Goal: Task Accomplishment & Management: Use online tool/utility

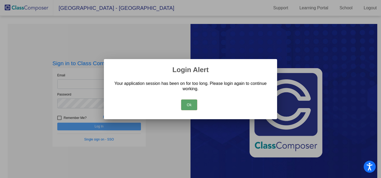
click at [189, 102] on button "Ok" at bounding box center [189, 105] width 16 height 11
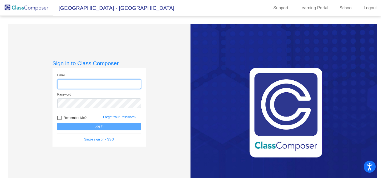
click at [113, 84] on input "email" at bounding box center [99, 84] width 84 height 10
type input "[EMAIL_ADDRESS][DOMAIN_NAME]"
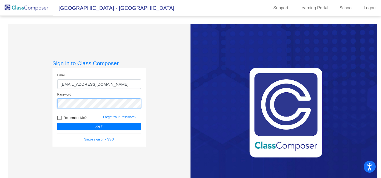
click at [57, 123] on button "Log In" at bounding box center [99, 127] width 84 height 8
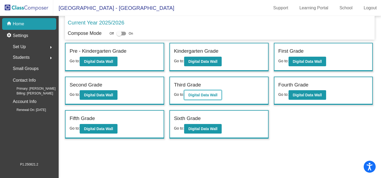
click at [208, 93] on button "Digital Data Wall" at bounding box center [203, 95] width 38 height 10
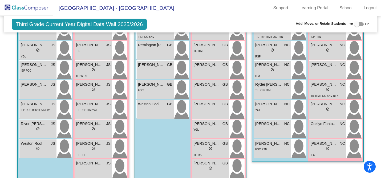
scroll to position [493, 0]
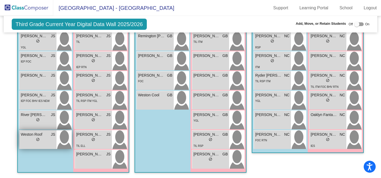
click at [44, 137] on div "lock do_not_disturb_alt" at bounding box center [38, 140] width 34 height 6
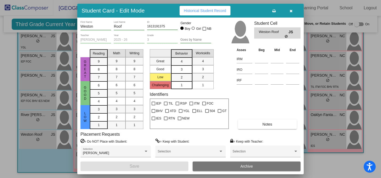
click at [292, 10] on button "button" at bounding box center [290, 11] width 17 height 10
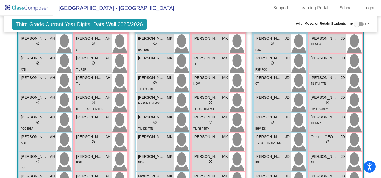
scroll to position [0, 0]
